Goal: Navigation & Orientation: Go to known website

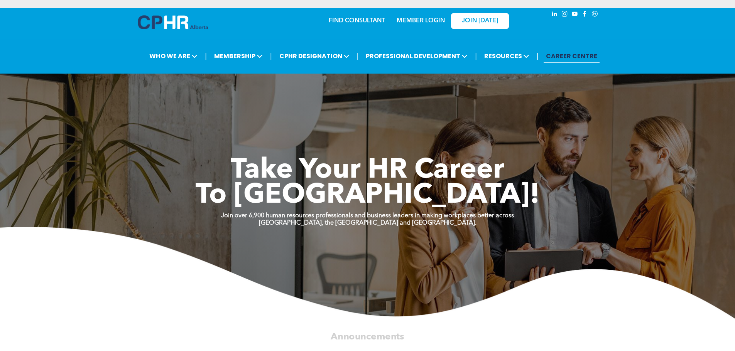
click at [413, 22] on link "MEMBER LOGIN" at bounding box center [420, 21] width 48 height 6
click at [168, 22] on img at bounding box center [173, 22] width 70 height 14
click at [412, 19] on link "MEMBER LOGIN" at bounding box center [420, 21] width 48 height 6
